Goal: Information Seeking & Learning: Find specific fact

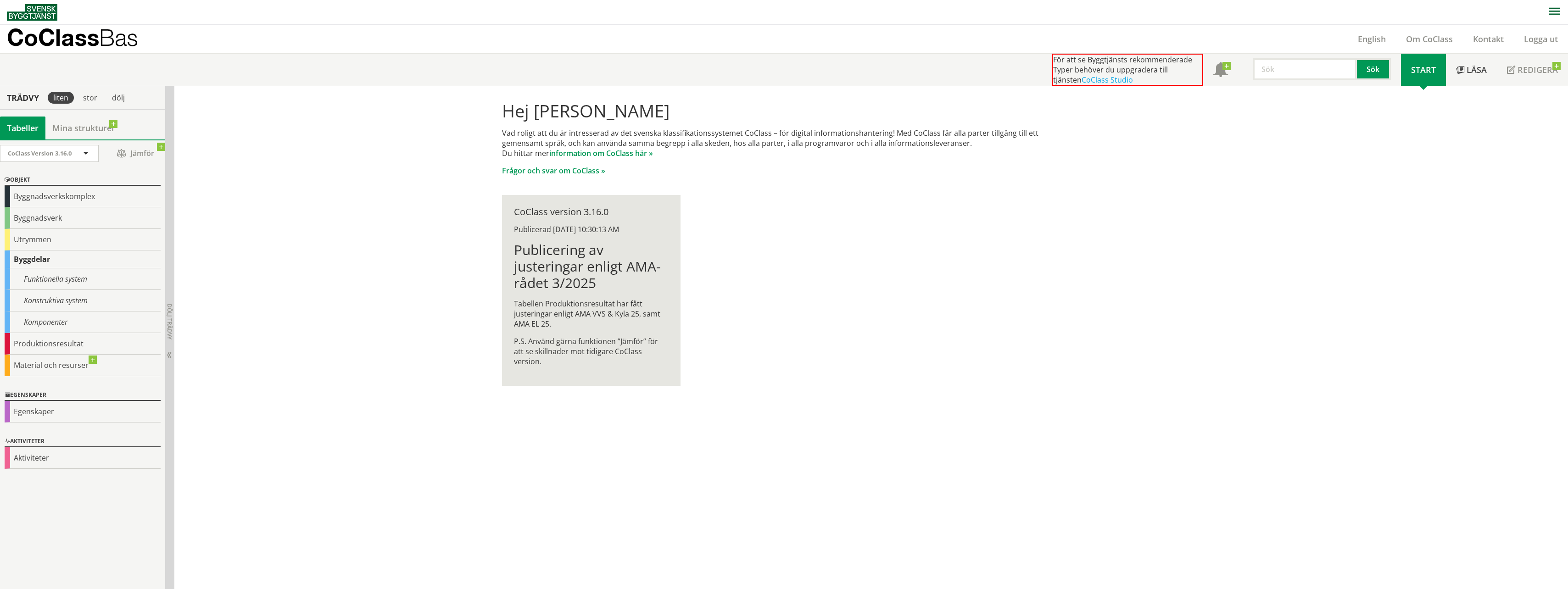
click at [329, 271] on div "Hej Carin Bohman Vad roligt att du är intresserad av det svenska klassifikation…" at bounding box center [871, 338] width 1394 height 503
click at [1273, 70] on input "text" at bounding box center [1304, 69] width 104 height 22
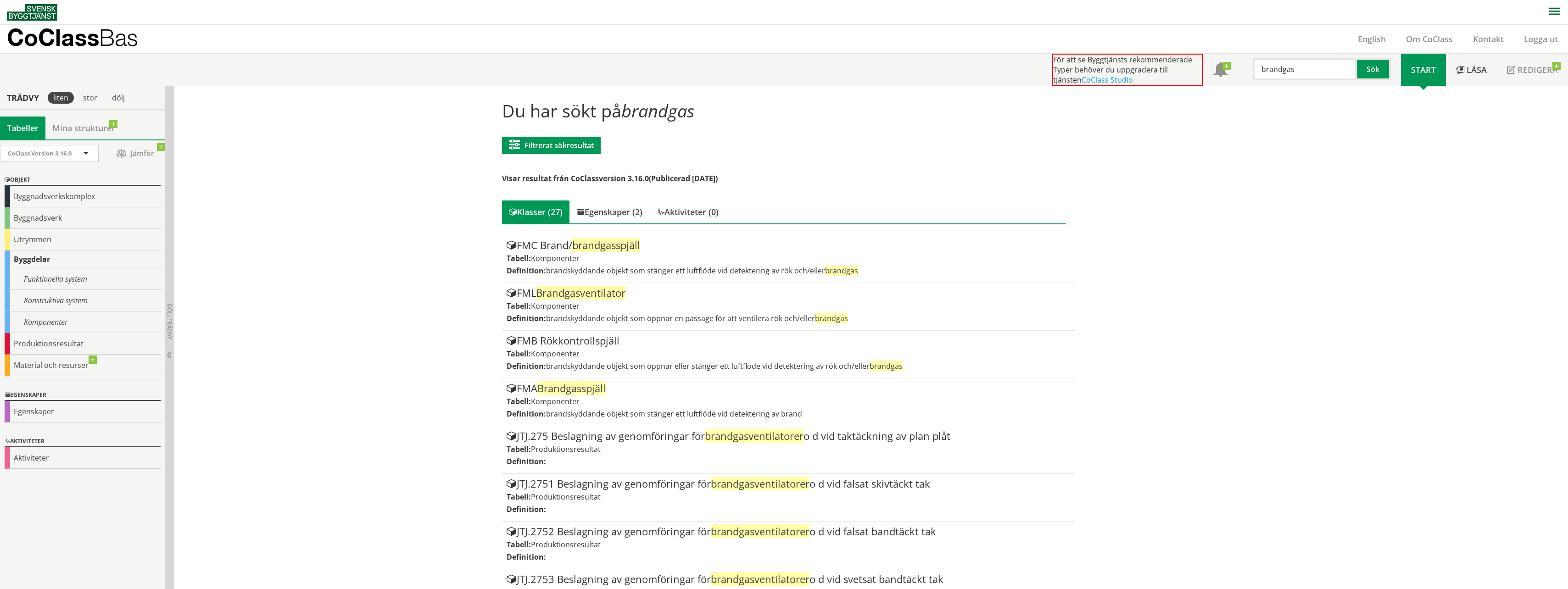
drag, startPoint x: 1296, startPoint y: 74, endPoint x: 1038, endPoint y: 23, distance: 263.0
click at [1156, 71] on div "För att se Byggtjänsts rekommenderade Typer behöver du uppgradera till tjänsten…" at bounding box center [1227, 69] width 349 height 32
type input "röklucka"
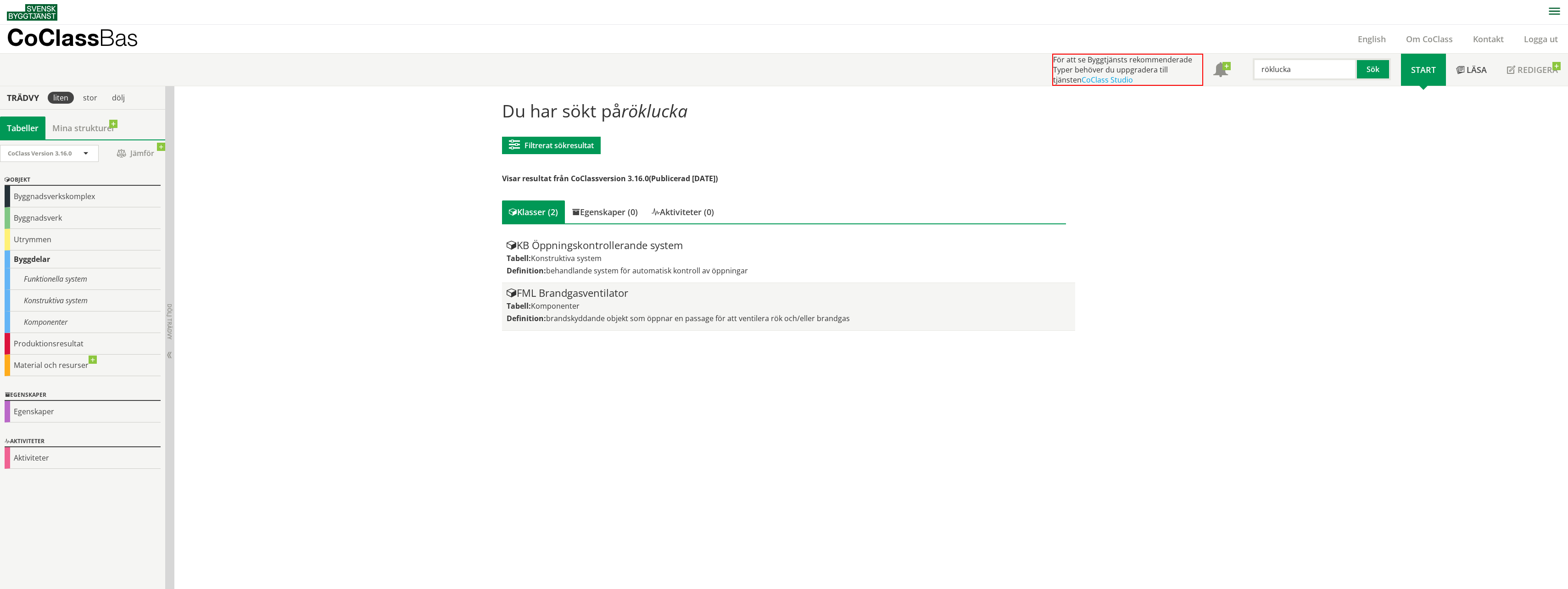
click at [586, 291] on div "FML Brandgasventilator" at bounding box center [788, 293] width 564 height 11
